Goal: Information Seeking & Learning: Learn about a topic

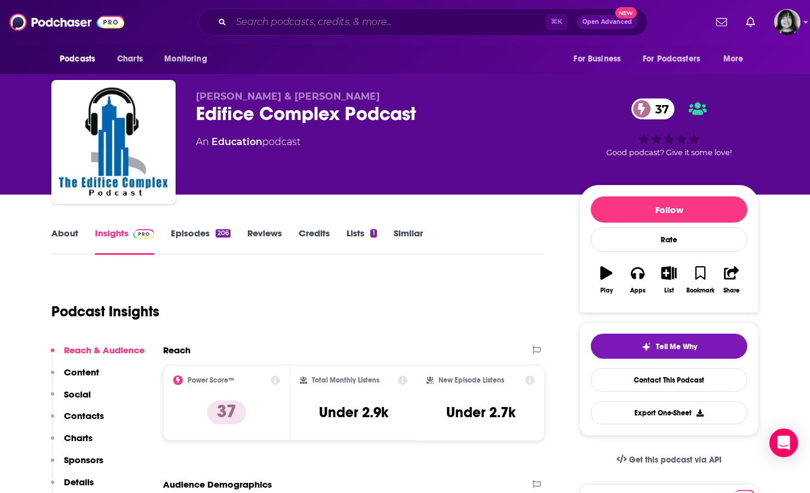
click at [323, 25] on input "Search podcasts, credits, & more..." at bounding box center [388, 22] width 314 height 19
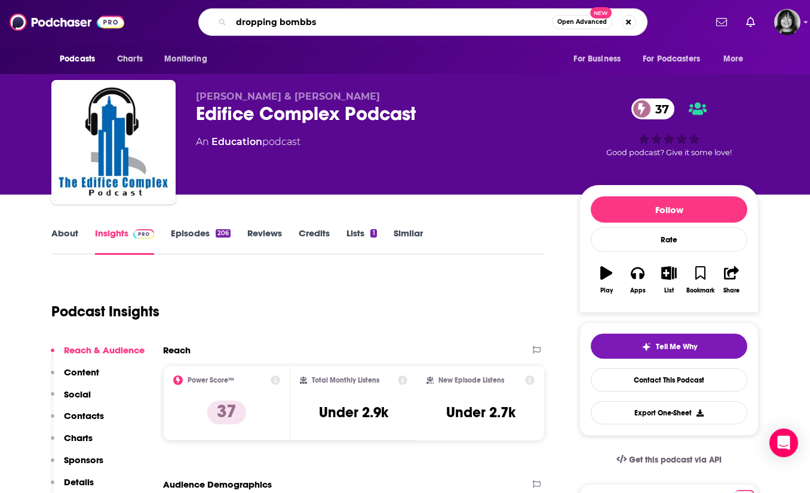
type input "dropping bombbs"
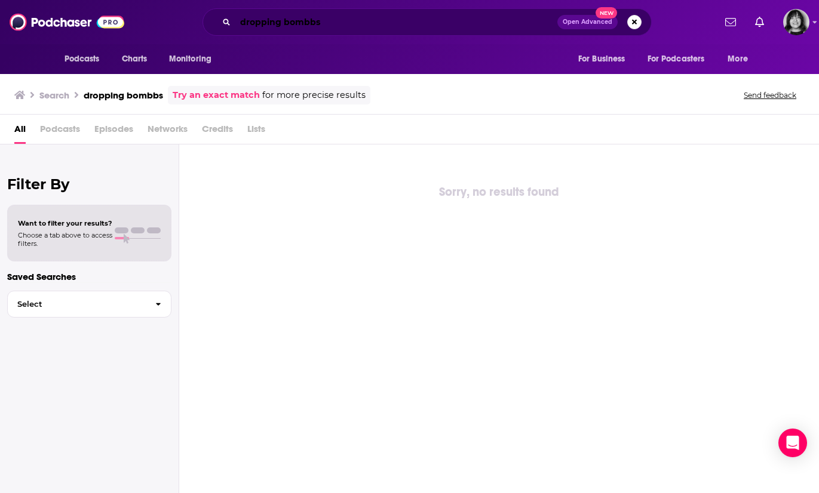
click at [315, 24] on input "dropping bombbs" at bounding box center [396, 22] width 322 height 19
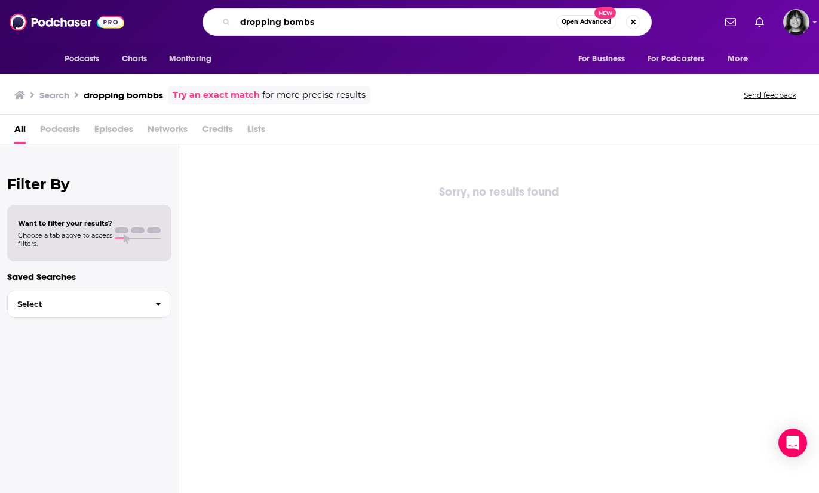
type input "dropping bombs"
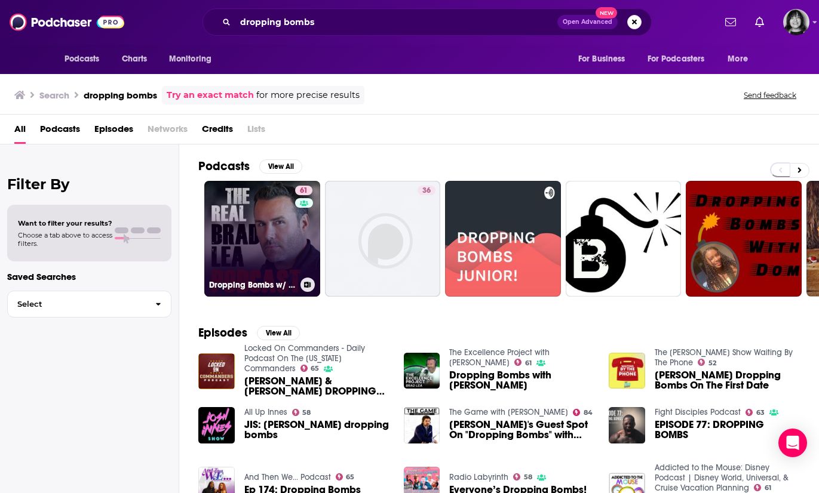
click at [249, 233] on link "61 Dropping Bombs w/ The Real [PERSON_NAME]" at bounding box center [262, 239] width 116 height 116
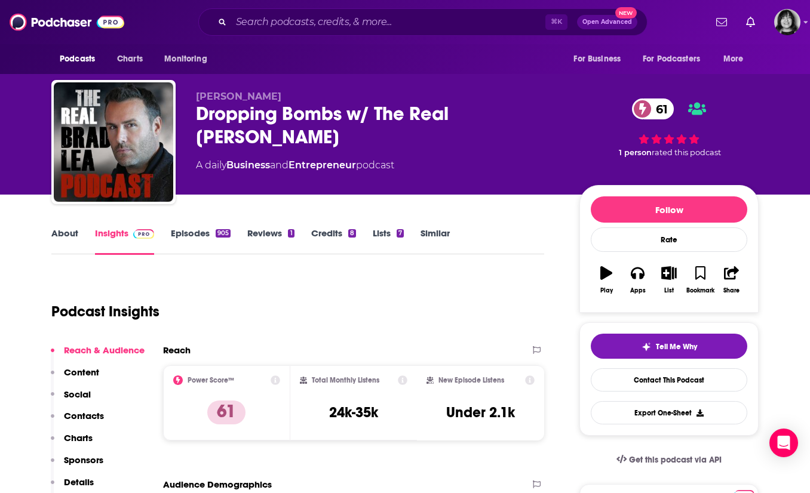
click at [65, 234] on link "About" at bounding box center [64, 241] width 27 height 27
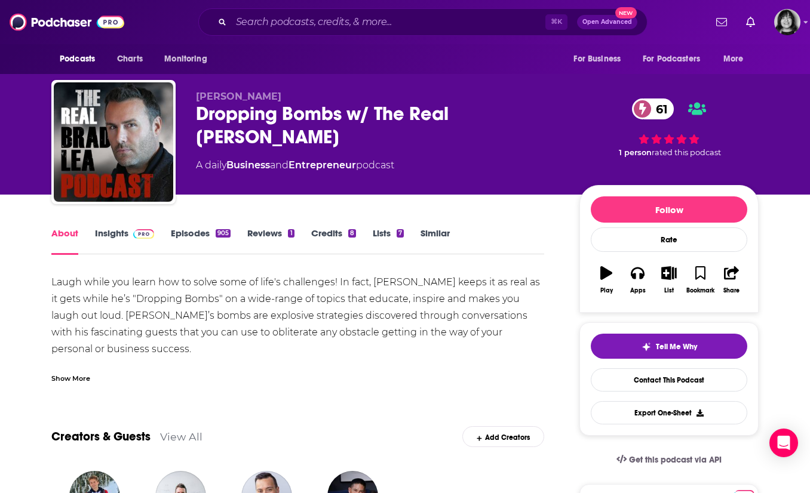
click at [62, 378] on div "Show More" at bounding box center [70, 377] width 39 height 11
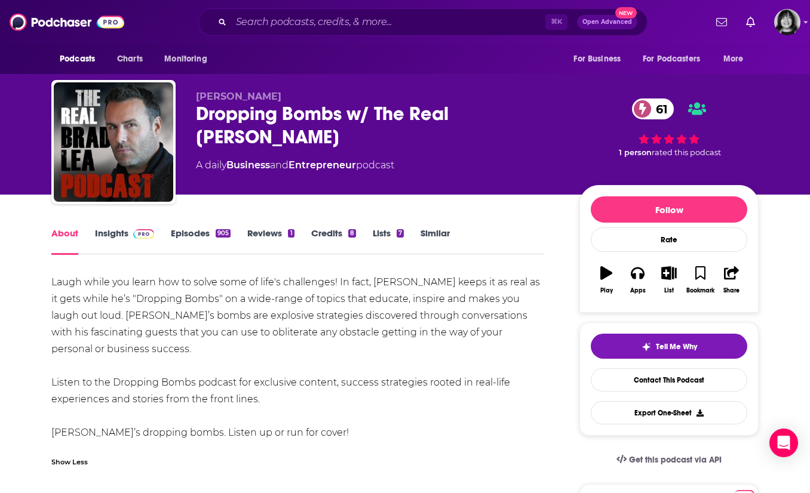
click at [113, 240] on link "Insights" at bounding box center [124, 241] width 59 height 27
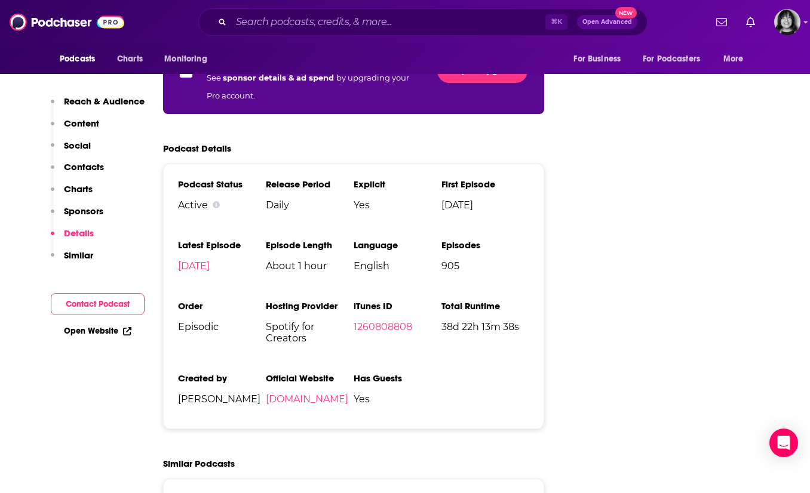
scroll to position [2024, 0]
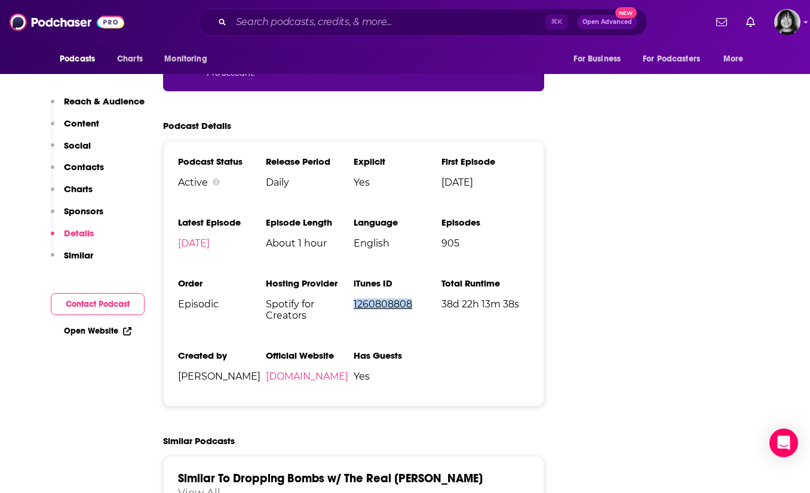
click at [377, 299] on link "1260808808" at bounding box center [383, 304] width 59 height 11
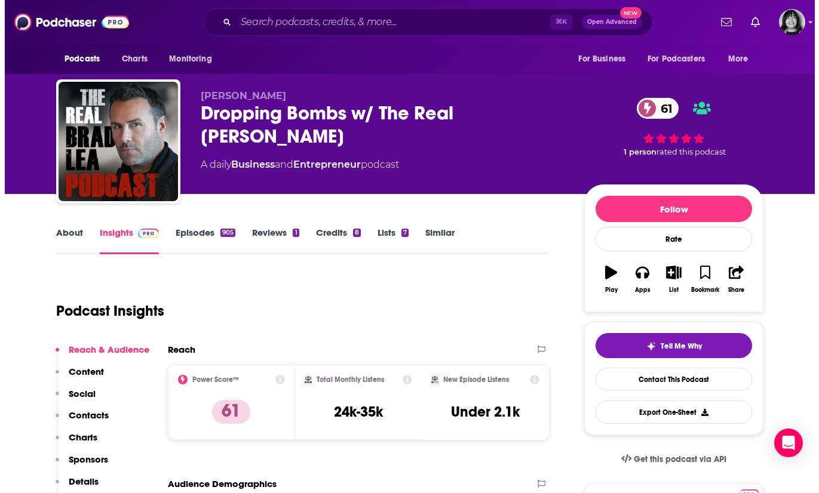
scroll to position [0, 0]
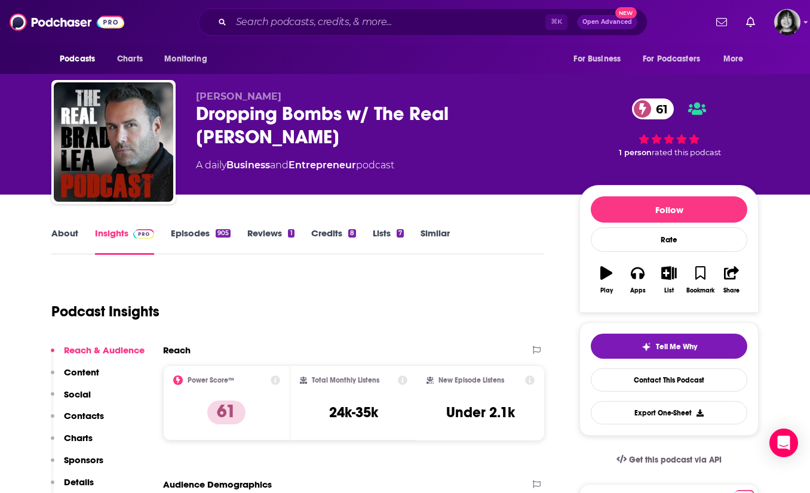
click at [229, 93] on span "[PERSON_NAME]" at bounding box center [238, 96] width 85 height 11
copy p "[PERSON_NAME]"
click at [280, 26] on input "Search podcasts, credits, & more..." at bounding box center [388, 22] width 314 height 19
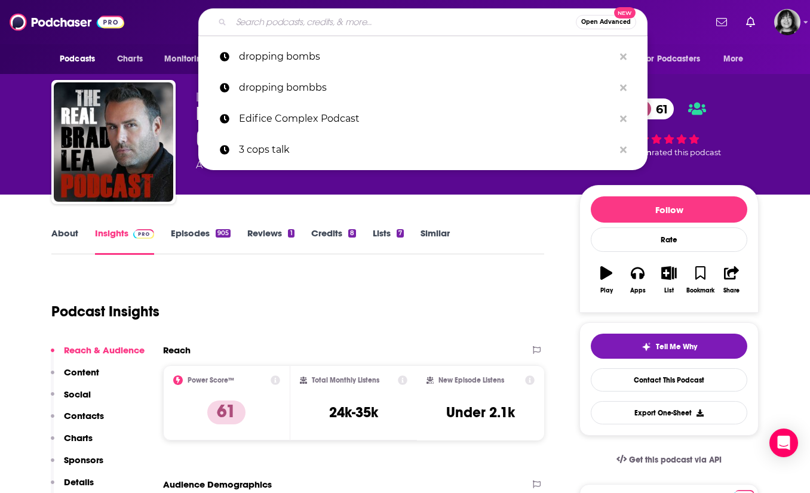
paste input "Earn Your Leisure"
type input "Earn Your Leisure"
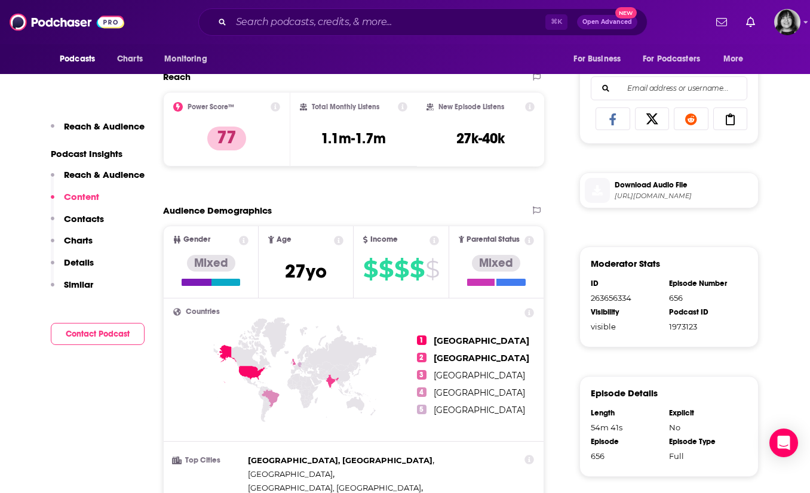
scroll to position [455, 0]
